Goal: Information Seeking & Learning: Learn about a topic

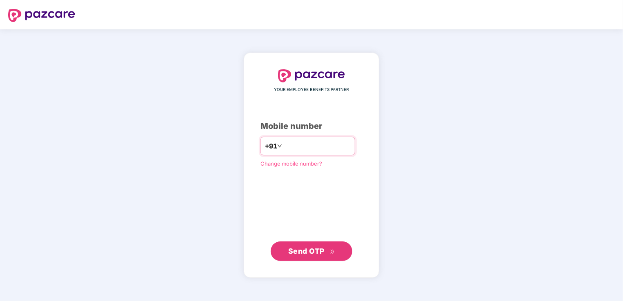
type input "*"
type input "**********"
click at [323, 246] on span "Send OTP" at bounding box center [311, 251] width 47 height 11
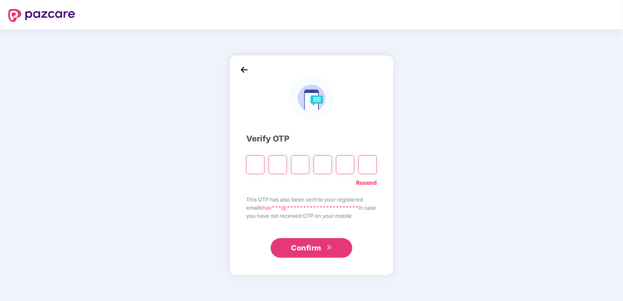
type input "*"
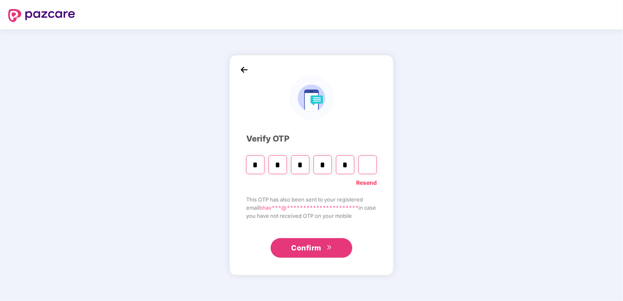
type input "*"
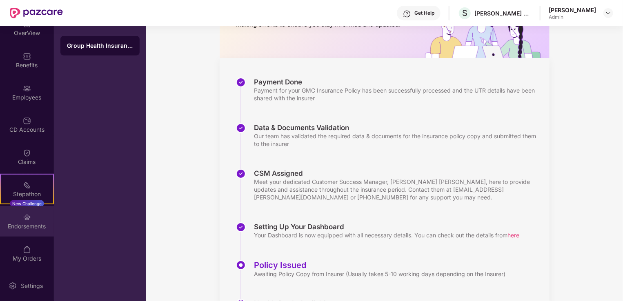
scroll to position [82, 0]
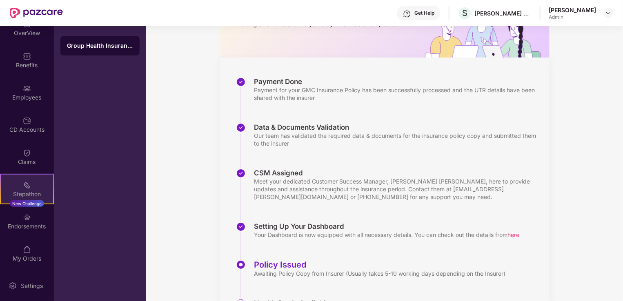
click at [34, 189] on div "Stepathon New Challenge" at bounding box center [27, 189] width 54 height 31
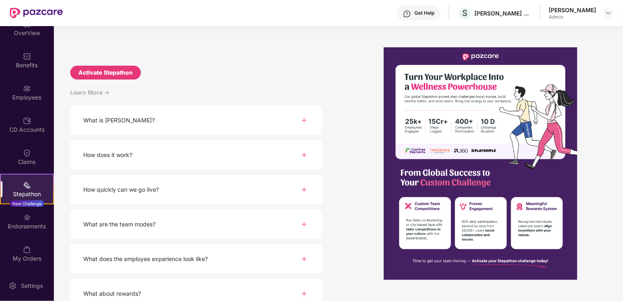
scroll to position [65, 0]
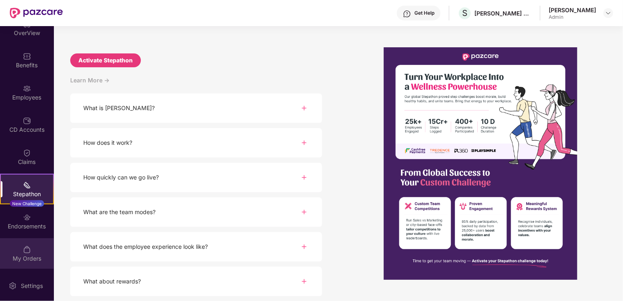
click at [38, 265] on div "My Orders" at bounding box center [27, 253] width 54 height 31
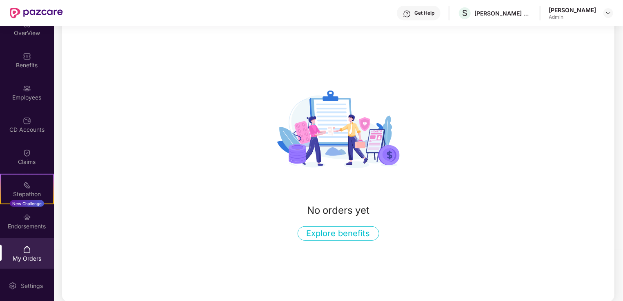
scroll to position [49, 0]
click at [38, 218] on div "Endorsements" at bounding box center [27, 221] width 54 height 31
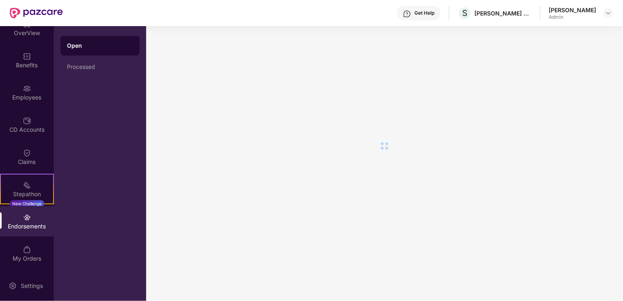
scroll to position [0, 0]
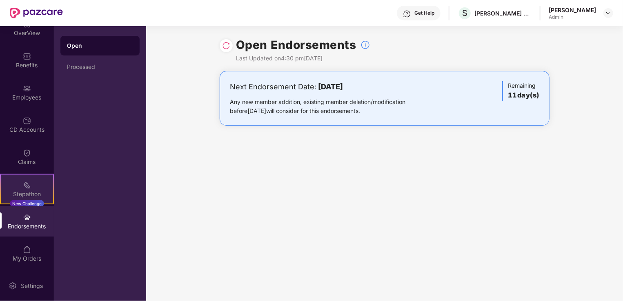
click at [42, 183] on div "Stepathon New Challenge" at bounding box center [27, 189] width 54 height 31
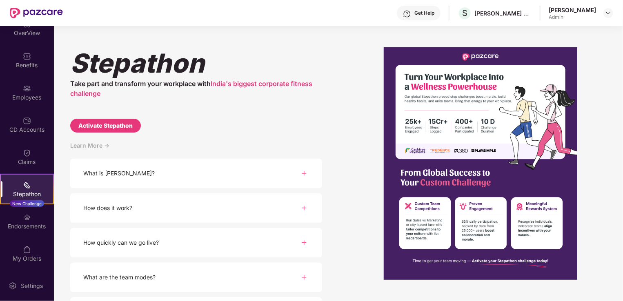
click at [163, 177] on div "What is [PERSON_NAME]?" at bounding box center [196, 174] width 252 height 30
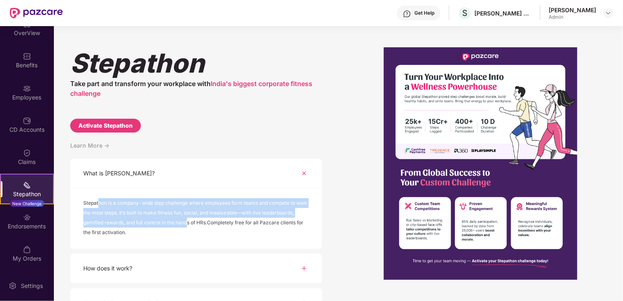
drag, startPoint x: 99, startPoint y: 207, endPoint x: 186, endPoint y: 223, distance: 88.9
click at [186, 223] on div "Stepathon is a company-wide step challenge where employees form teams and compe…" at bounding box center [196, 218] width 226 height 41
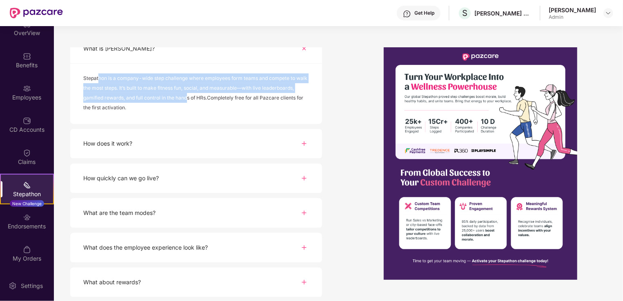
scroll to position [126, 0]
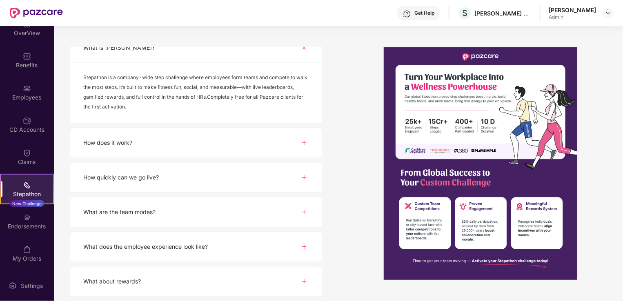
click at [147, 136] on div "How does it work?" at bounding box center [196, 143] width 252 height 30
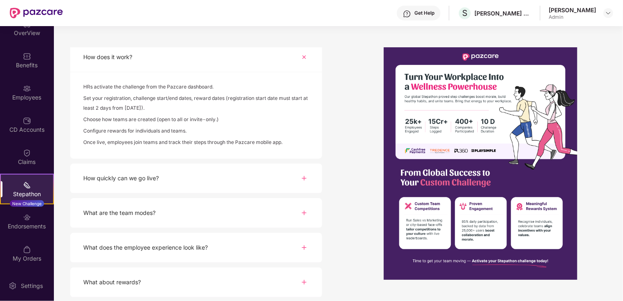
scroll to position [212, 0]
click at [184, 172] on div "How quickly can we go live?" at bounding box center [196, 178] width 252 height 30
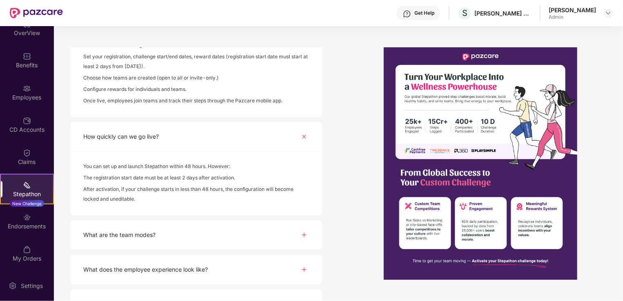
scroll to position [276, 0]
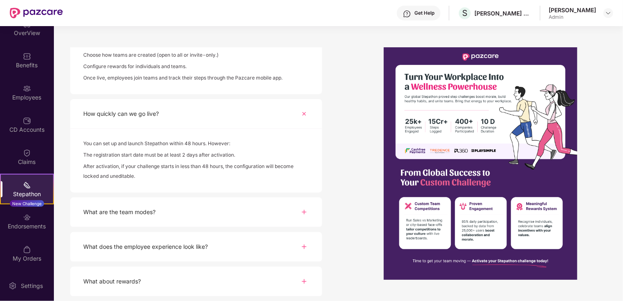
click at [152, 212] on div "What are the team modes?" at bounding box center [119, 212] width 72 height 9
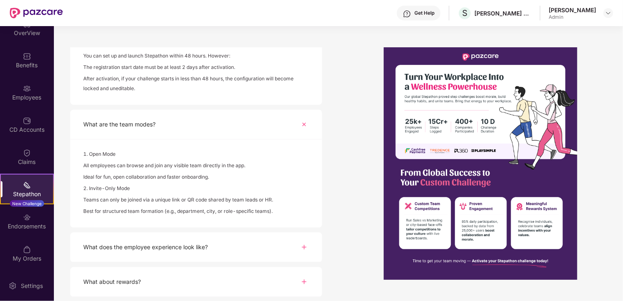
scroll to position [364, 0]
click at [152, 247] on div "What does the employee experience look like?" at bounding box center [145, 246] width 124 height 9
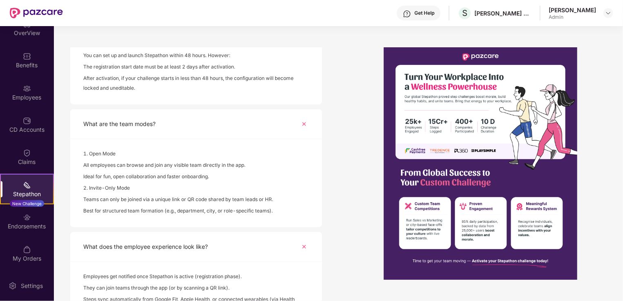
scroll to position [439, 0]
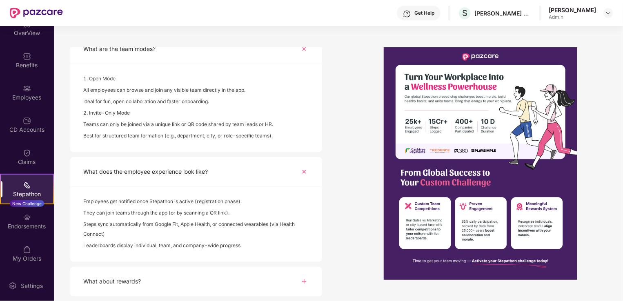
click at [38, 173] on div "Updates OverView Benefits Employees CD Accounts Claims Stepathon New Challenge …" at bounding box center [27, 148] width 54 height 245
click at [38, 161] on div "Claims" at bounding box center [27, 162] width 54 height 8
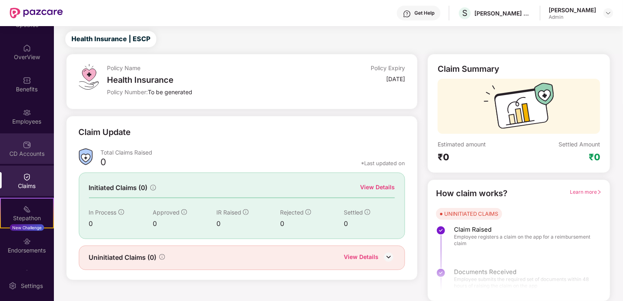
scroll to position [0, 0]
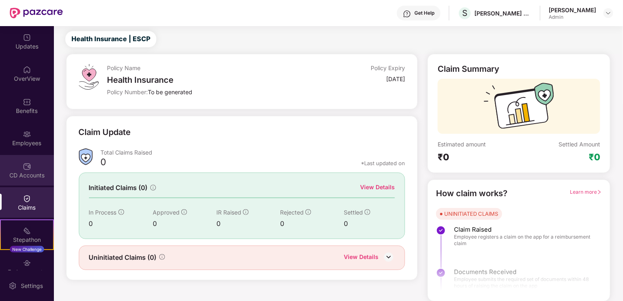
click at [28, 160] on div "CD Accounts" at bounding box center [27, 170] width 54 height 31
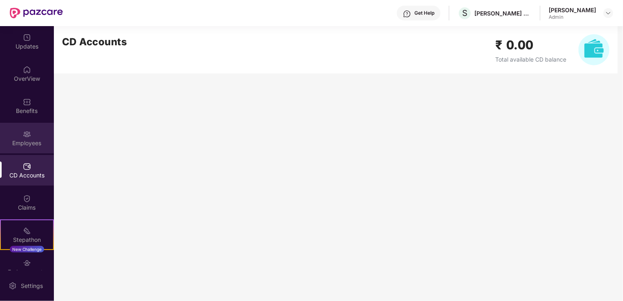
click at [20, 136] on div "Employees" at bounding box center [27, 138] width 54 height 31
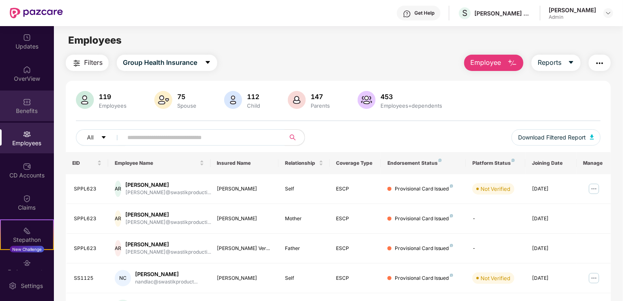
click at [25, 110] on div "Benefits" at bounding box center [27, 111] width 54 height 8
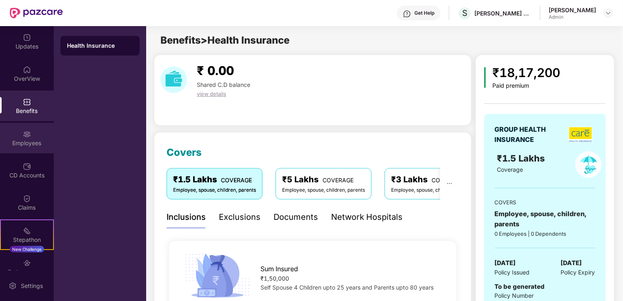
click at [24, 136] on img at bounding box center [27, 134] width 8 height 8
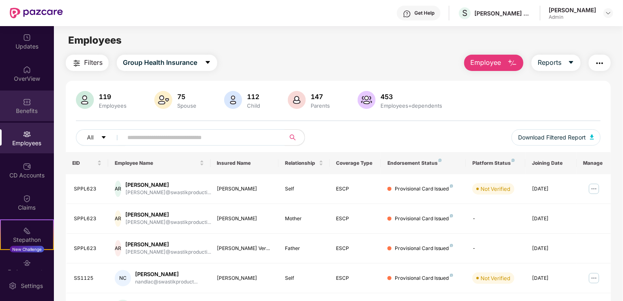
click at [31, 110] on div "Benefits" at bounding box center [27, 111] width 54 height 8
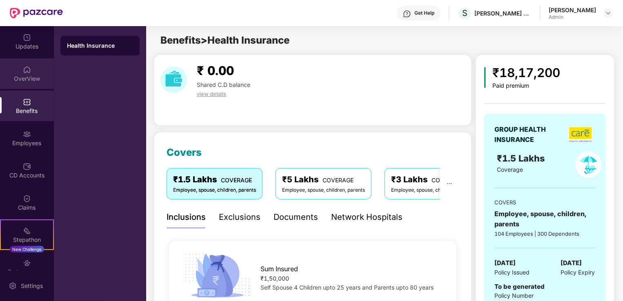
click at [42, 80] on div "OverView" at bounding box center [27, 79] width 54 height 8
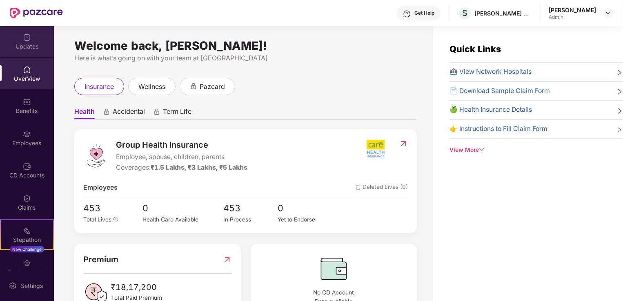
click at [42, 48] on div "Updates" at bounding box center [27, 46] width 54 height 8
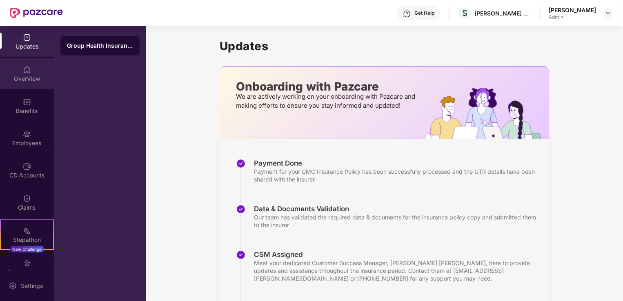
click at [13, 69] on div "OverView" at bounding box center [27, 73] width 54 height 31
